Goal: Information Seeking & Learning: Find specific fact

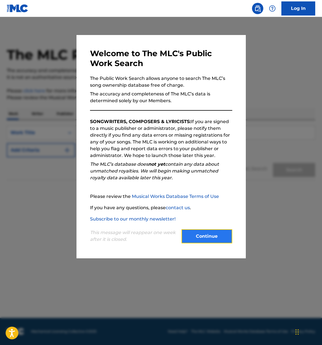
click at [203, 240] on button "Continue" at bounding box center [206, 236] width 51 height 14
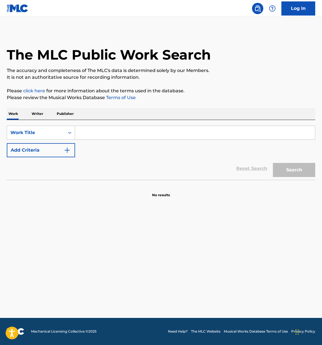
click at [137, 131] on input "Search Form" at bounding box center [195, 133] width 240 height 14
type input "hard candy christmas"
click at [273, 163] on button "Search" at bounding box center [294, 170] width 42 height 14
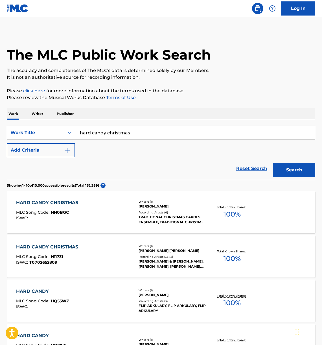
click at [46, 246] on div "HARD CANDY CHRISTMAS" at bounding box center [48, 246] width 65 height 7
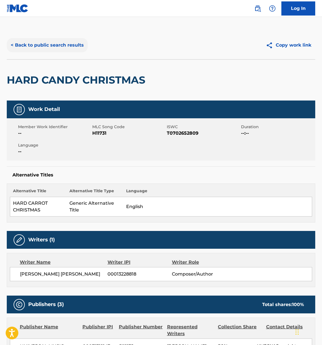
click at [28, 46] on button "< Back to public search results" at bounding box center [47, 45] width 81 height 14
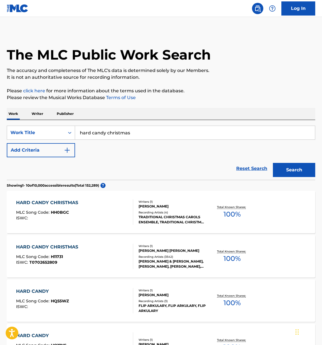
drag, startPoint x: 135, startPoint y: 134, endPoint x: 16, endPoint y: 124, distance: 120.0
click at [16, 124] on div "SearchWithCriteria035dd22d-9211-4f1c-b36d-bbb73c5475b1 Work Title hard candy ch…" at bounding box center [161, 150] width 308 height 60
type input "christmas is the time to say i love you"
click at [300, 171] on button "Search" at bounding box center [294, 170] width 42 height 14
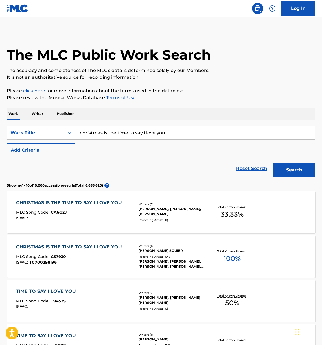
click at [73, 246] on div "CHRISTMAS IS THE TIME TO SAY I LOVE YOU" at bounding box center [70, 246] width 109 height 7
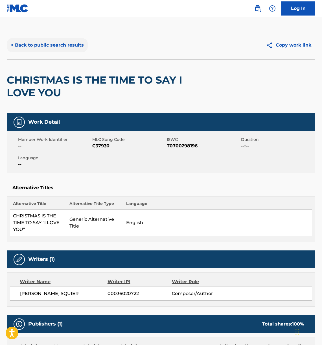
click at [36, 45] on button "< Back to public search results" at bounding box center [47, 45] width 81 height 14
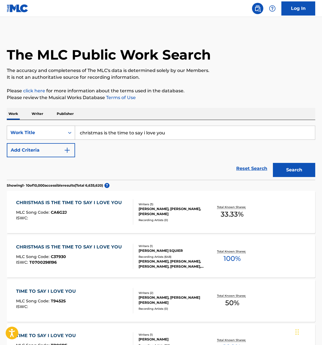
drag, startPoint x: 171, startPoint y: 133, endPoint x: 65, endPoint y: 130, distance: 106.7
click at [65, 130] on div "SearchWithCriteria035dd22d-9211-4f1c-b36d-bbb73c5475b1 Work Title christmas is …" at bounding box center [161, 132] width 308 height 14
type input "i believe in Santa clause"
click at [290, 167] on button "Search" at bounding box center [294, 170] width 42 height 14
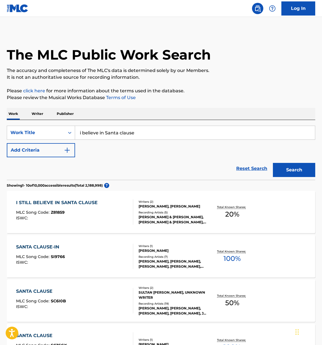
click at [85, 201] on div "I STILL BELIEVE IN SANTA CLAUSE" at bounding box center [58, 202] width 84 height 7
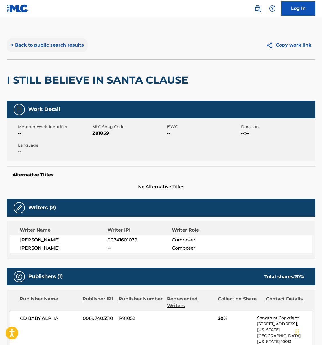
click at [38, 45] on button "< Back to public search results" at bounding box center [47, 45] width 81 height 14
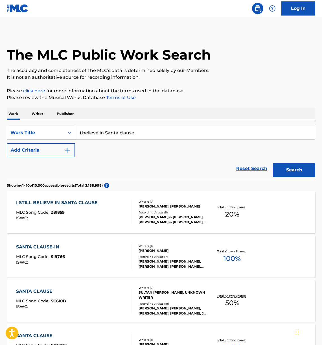
drag, startPoint x: 144, startPoint y: 139, endPoint x: 51, endPoint y: 132, distance: 92.4
click at [51, 132] on div "SearchWithCriteria035dd22d-9211-4f1c-b36d-bbb73c5475b1 Work Title i believe in …" at bounding box center [161, 132] width 308 height 14
click at [151, 134] on input "i believe in Santa clause" at bounding box center [195, 133] width 240 height 14
type input "i believe in Santa claus"
click at [273, 163] on button "Search" at bounding box center [294, 170] width 42 height 14
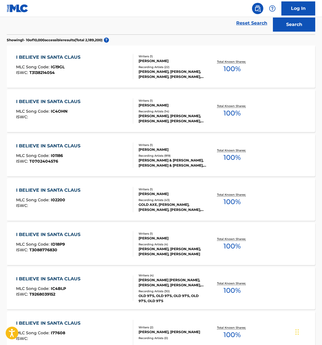
scroll to position [130, 0]
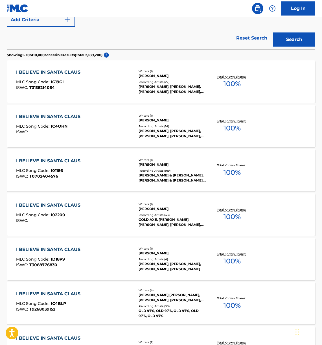
click at [59, 160] on div "I BELIEVE IN SANTA CLAUS" at bounding box center [49, 160] width 67 height 7
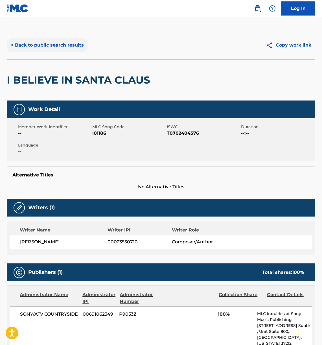
click at [21, 47] on button "< Back to public search results" at bounding box center [47, 45] width 81 height 14
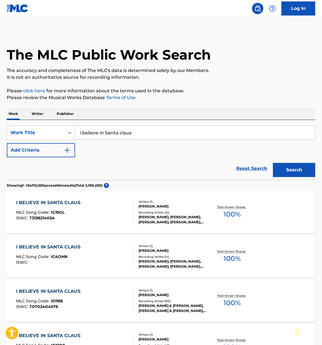
drag, startPoint x: 142, startPoint y: 134, endPoint x: 76, endPoint y: 131, distance: 66.1
click at [76, 131] on input "i believe in Santa claus" at bounding box center [195, 133] width 240 height 14
drag, startPoint x: 84, startPoint y: 133, endPoint x: 95, endPoint y: 152, distance: 21.5
click at [85, 135] on input "hinky tonk christmas" at bounding box center [195, 133] width 240 height 14
type input "honky tonk christmas"
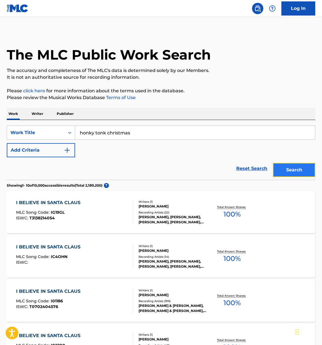
click at [306, 169] on button "Search" at bounding box center [294, 170] width 42 height 14
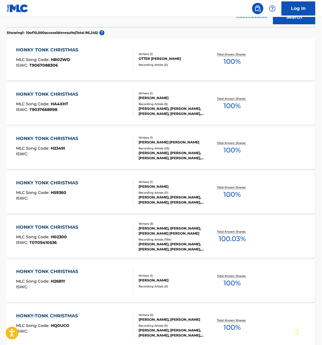
scroll to position [153, 0]
click at [28, 225] on div "HONKY TONK CHRISTMAS" at bounding box center [48, 226] width 65 height 7
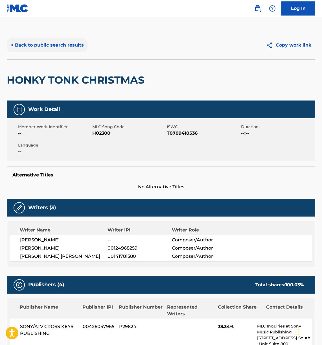
click at [41, 45] on button "< Back to public search results" at bounding box center [47, 45] width 81 height 14
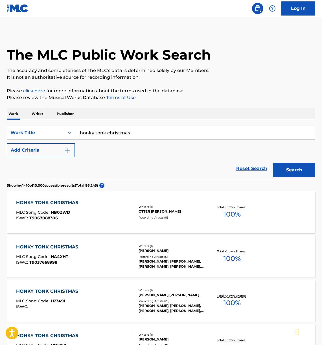
drag, startPoint x: 157, startPoint y: 136, endPoint x: -17, endPoint y: 119, distance: 174.9
click at [0, 119] on html "Accessibility Screen-Reader Guide, Feedback, and Issue Reporting | New window 0…" at bounding box center [161, 172] width 322 height 345
type input "i won't decorate your christmas tree this year"
click at [296, 170] on button "Search" at bounding box center [294, 170] width 42 height 14
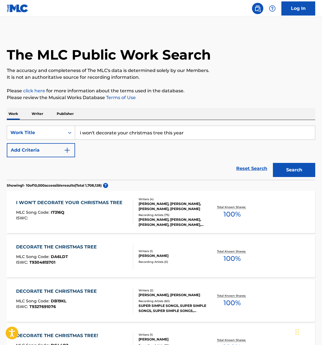
click at [94, 202] on div "I WON'T DECORATE YOUR CHRISTMAS TREE" at bounding box center [70, 202] width 109 height 7
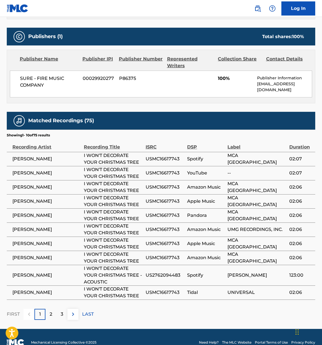
scroll to position [276, 0]
